Goal: Information Seeking & Learning: Find specific fact

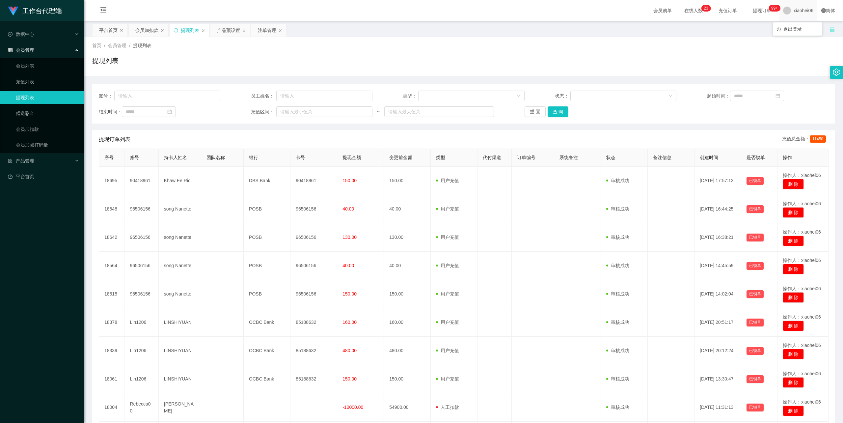
click at [801, 11] on span "xiaohei06" at bounding box center [803, 10] width 20 height 21
click at [793, 28] on div "平台首页 会员加扣款 提现列表 产品预设置 注单管理" at bounding box center [460, 35] width 737 height 23
drag, startPoint x: 791, startPoint y: 12, endPoint x: 795, endPoint y: 15, distance: 4.7
click at [793, 12] on span "xiaohei06" at bounding box center [803, 10] width 20 height 21
click at [792, 29] on span "退出登录" at bounding box center [792, 28] width 18 height 5
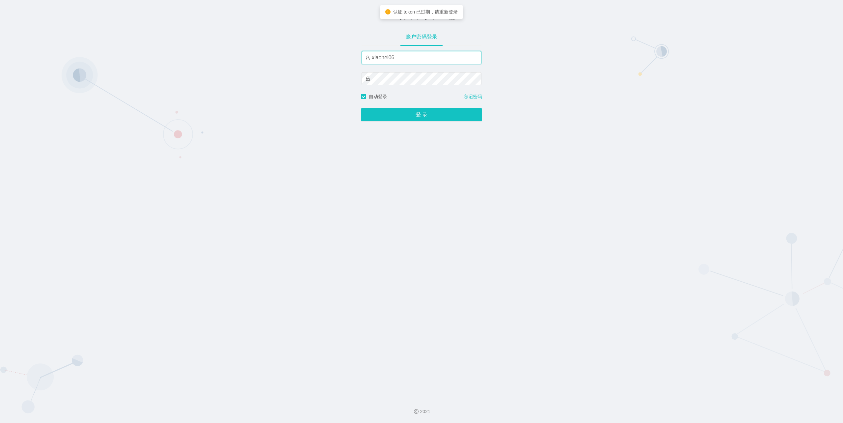
click at [412, 55] on input "xiaohei06" at bounding box center [421, 57] width 120 height 13
type input "feiji"
drag, startPoint x: 409, startPoint y: 114, endPoint x: 397, endPoint y: 114, distance: 12.2
click at [409, 114] on button "登 录" at bounding box center [421, 114] width 121 height 13
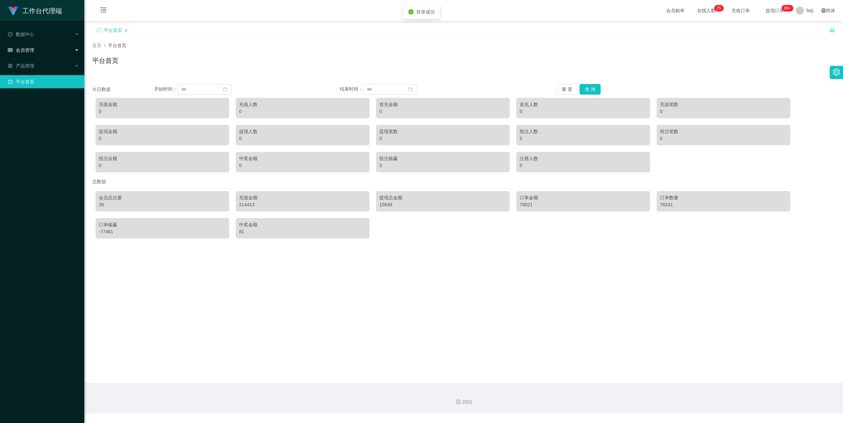
click at [28, 50] on span "会员管理" at bounding box center [21, 49] width 26 height 5
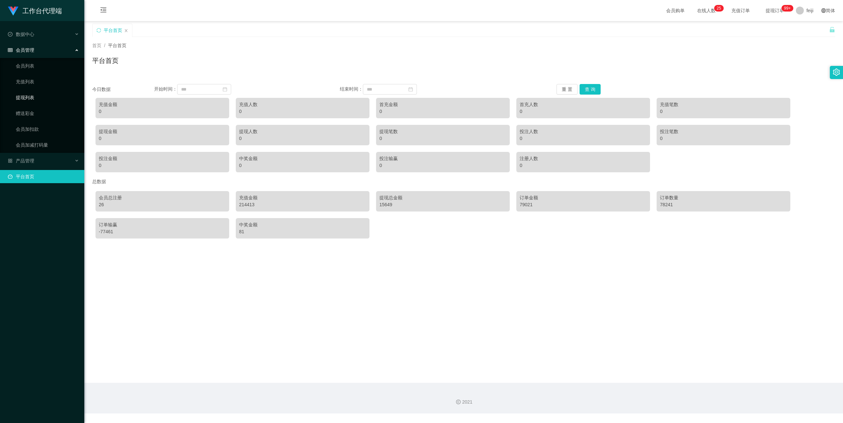
click at [29, 97] on link "提现列表" at bounding box center [47, 97] width 63 height 13
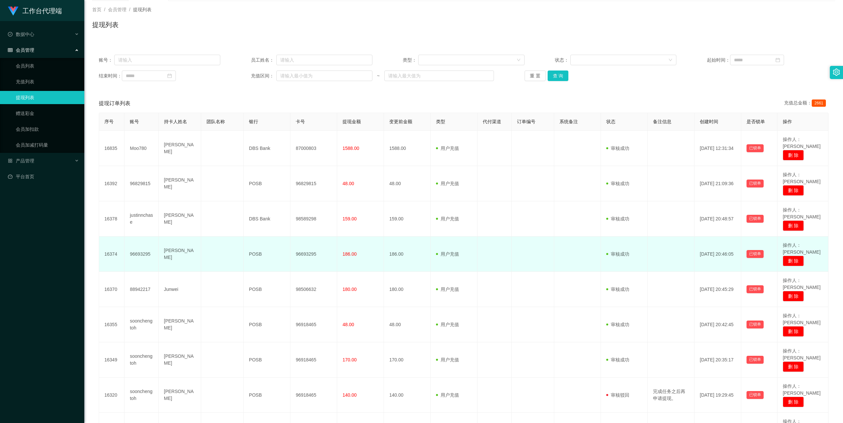
scroll to position [80, 0]
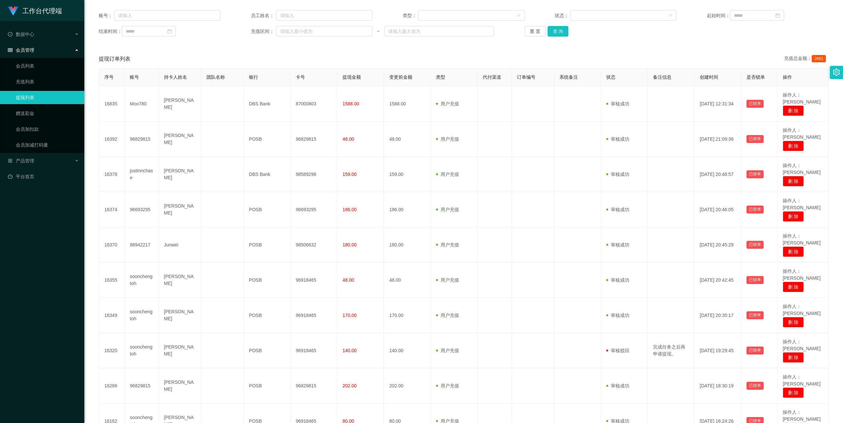
click at [242, 42] on div "账号： 员工姓名： 类型： 状态： 起始时间： 结束时间： 充值区间： ~ 重 置 查 询" at bounding box center [463, 24] width 743 height 40
click at [154, 16] on input "text" at bounding box center [167, 15] width 106 height 11
paste input "[PERSON_NAME]"
type input "Rebecca00"
click at [565, 29] on button "查 询" at bounding box center [557, 31] width 21 height 11
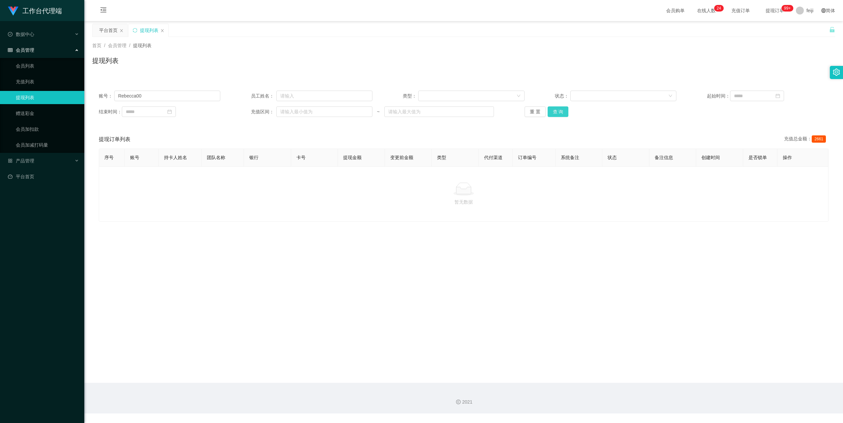
scroll to position [0, 0]
drag, startPoint x: 28, startPoint y: 95, endPoint x: 47, endPoint y: 96, distance: 19.1
click at [21, 95] on section "工作台代理端 数据中心 会员管理 会员列表 充值列表 提现列表 赠送彩金 会员加扣款 会员加减打码量 产品管理 平台首页 保存配置 重置配置 整体风格设置 主…" at bounding box center [421, 206] width 843 height 413
drag, startPoint x: 269, startPoint y: 70, endPoint x: 369, endPoint y: 67, distance: 99.4
click at [270, 70] on div "提现列表" at bounding box center [463, 63] width 743 height 15
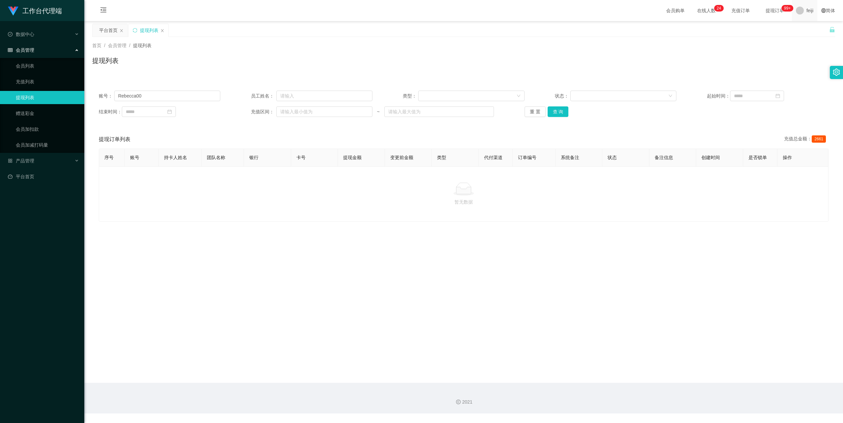
click at [806, 6] on span "feiji" at bounding box center [809, 10] width 7 height 21
click at [797, 29] on span "退出登录" at bounding box center [805, 28] width 18 height 5
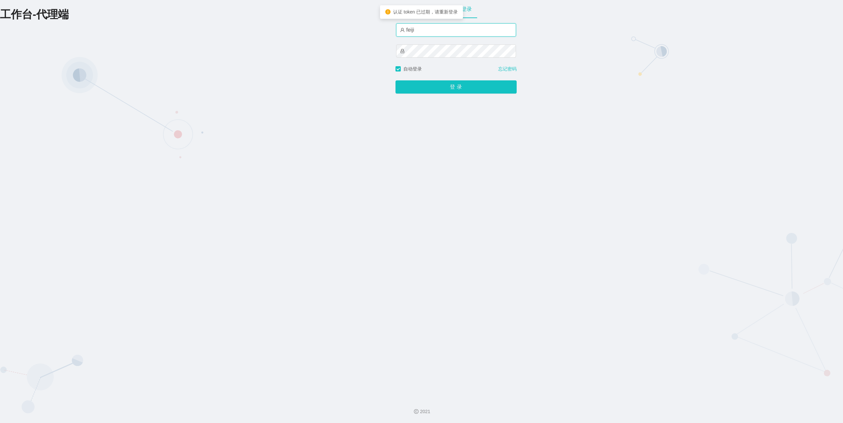
click at [478, 31] on input "feiji" at bounding box center [456, 29] width 120 height 13
type input "xiaohei06"
click at [437, 86] on button "登 录" at bounding box center [455, 86] width 121 height 13
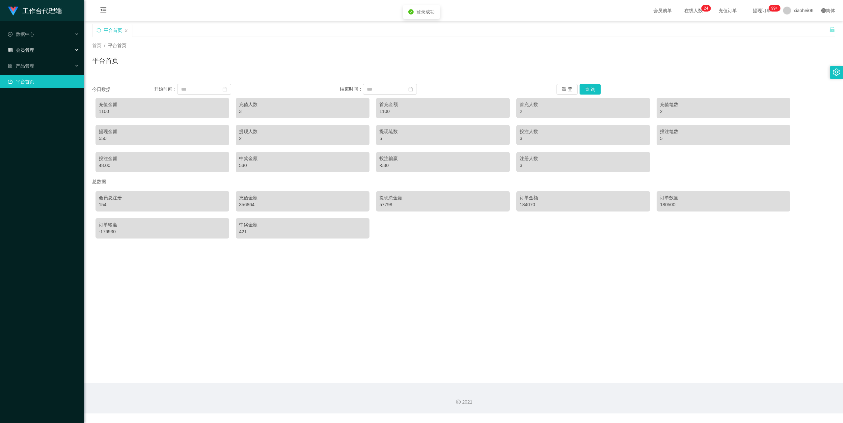
click at [26, 45] on div "会员管理" at bounding box center [42, 49] width 84 height 13
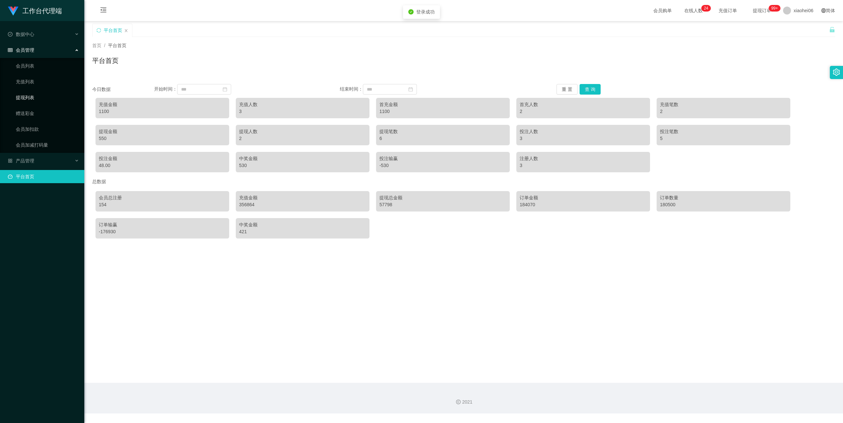
click at [25, 98] on link "提现列表" at bounding box center [47, 97] width 63 height 13
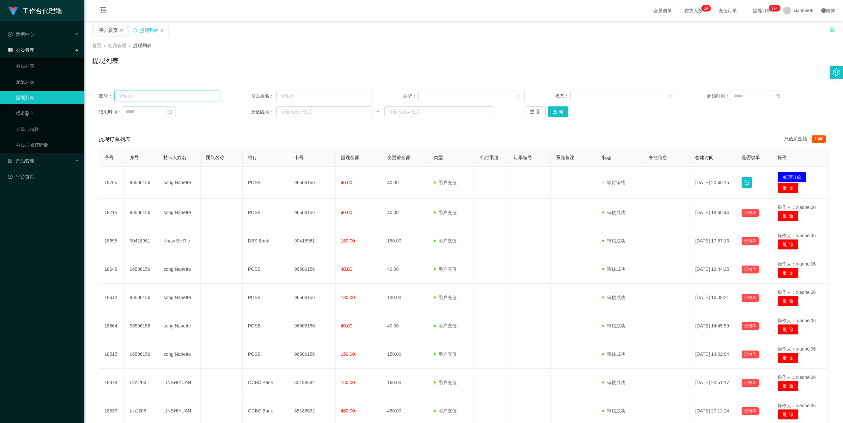
click at [143, 93] on input "text" at bounding box center [167, 96] width 106 height 11
paste input "Rebecca00"
type input "Rebecca00"
click at [557, 111] on button "查 询" at bounding box center [557, 111] width 21 height 11
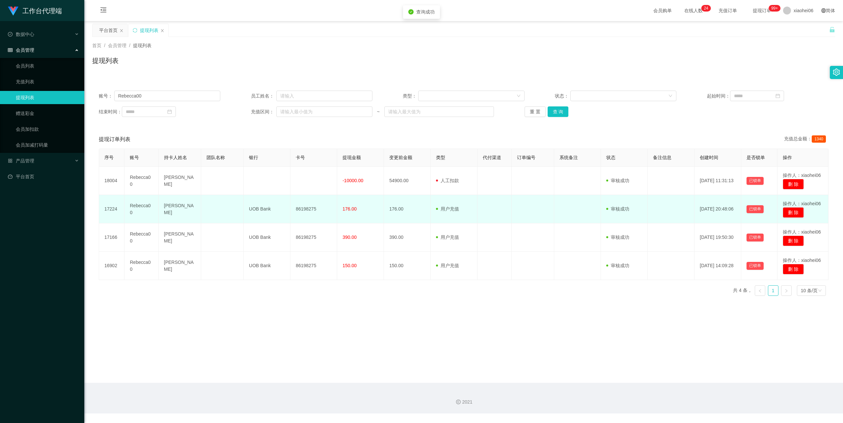
click at [167, 205] on td "[PERSON_NAME]" at bounding box center [180, 209] width 42 height 28
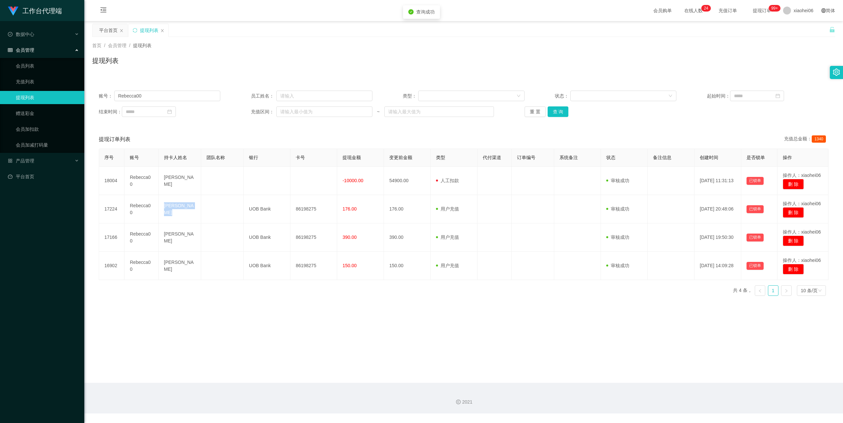
copy td "[PERSON_NAME]"
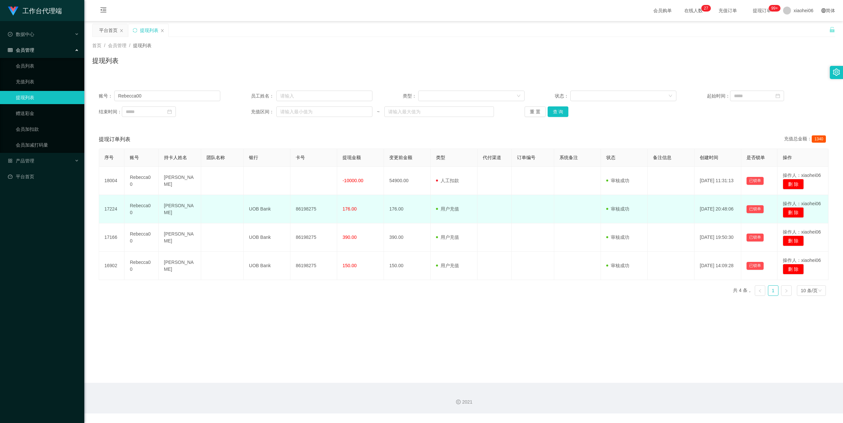
click at [259, 208] on td "UOB Bank" at bounding box center [267, 209] width 47 height 28
copy td "UOB Bank"
click at [308, 209] on td "86198275" at bounding box center [313, 209] width 47 height 28
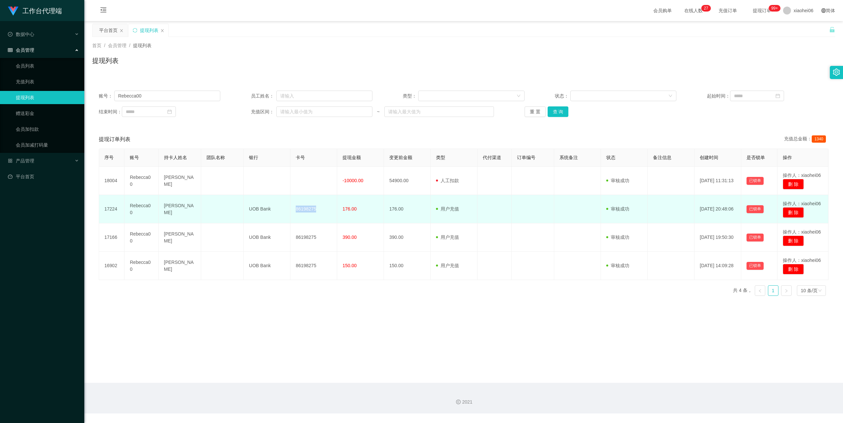
click at [308, 209] on td "86198275" at bounding box center [313, 209] width 47 height 28
copy td "86198275"
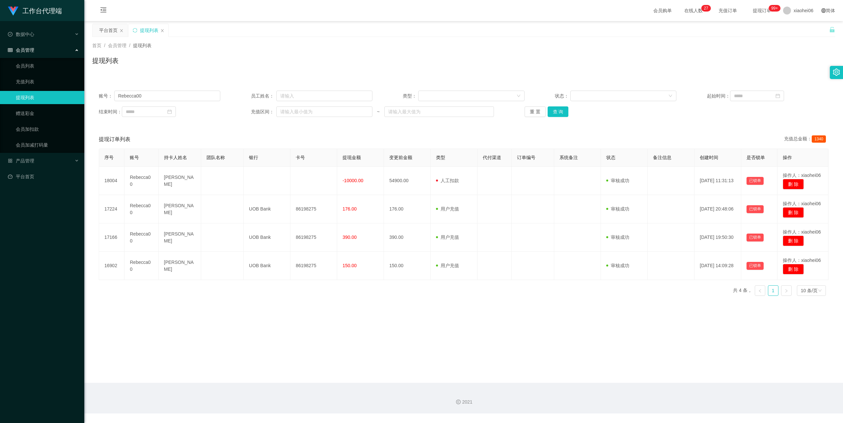
click at [145, 398] on div "2021" at bounding box center [464, 401] width 748 height 7
